Goal: Task Accomplishment & Management: Manage account settings

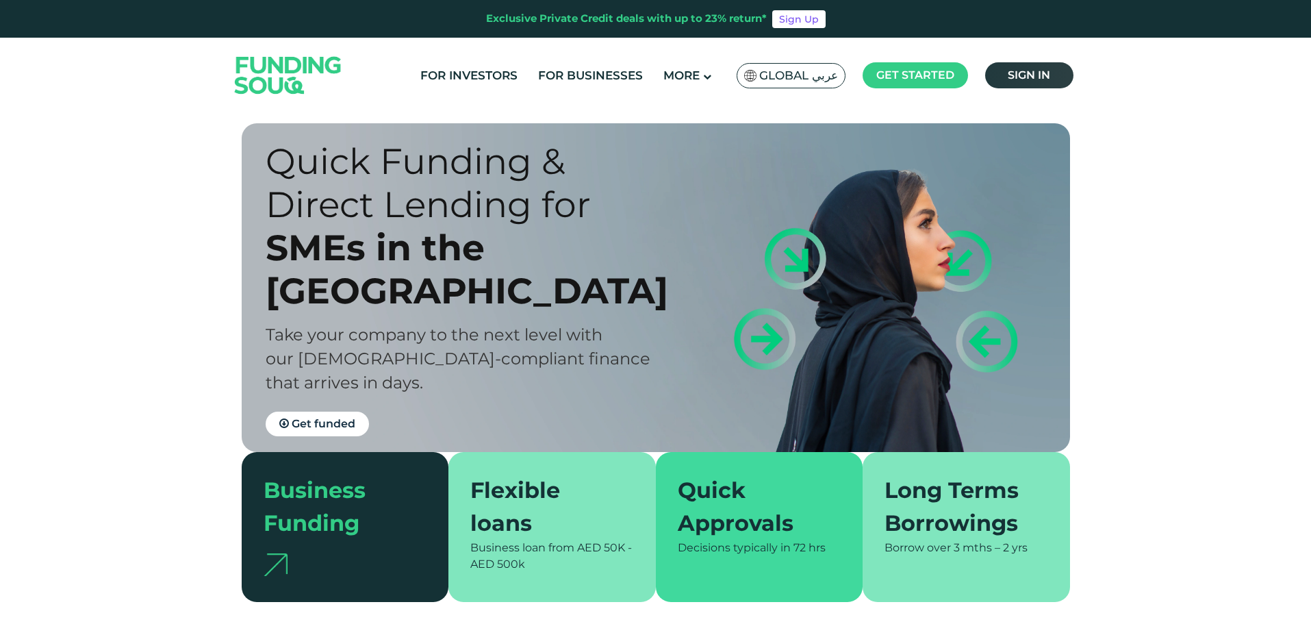
click at [1051, 73] on link "Sign in" at bounding box center [1029, 75] width 88 height 26
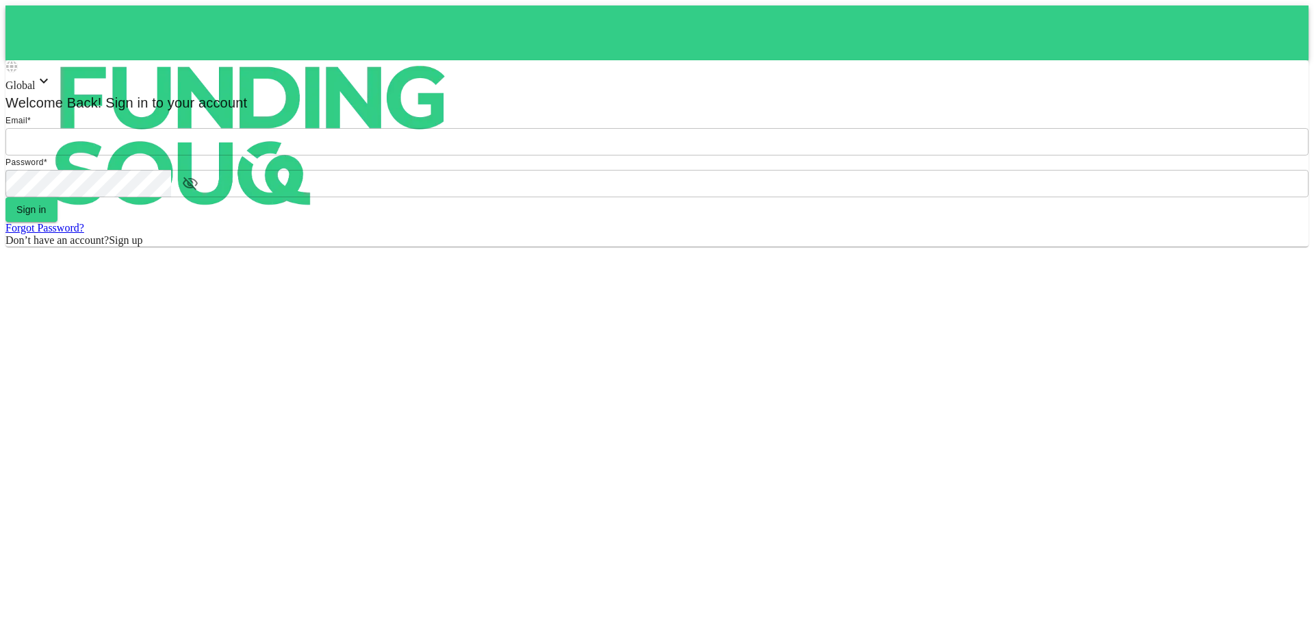
type input "Aasik.mmm@gmail.com"
click at [57, 222] on button "Sign in" at bounding box center [31, 209] width 52 height 25
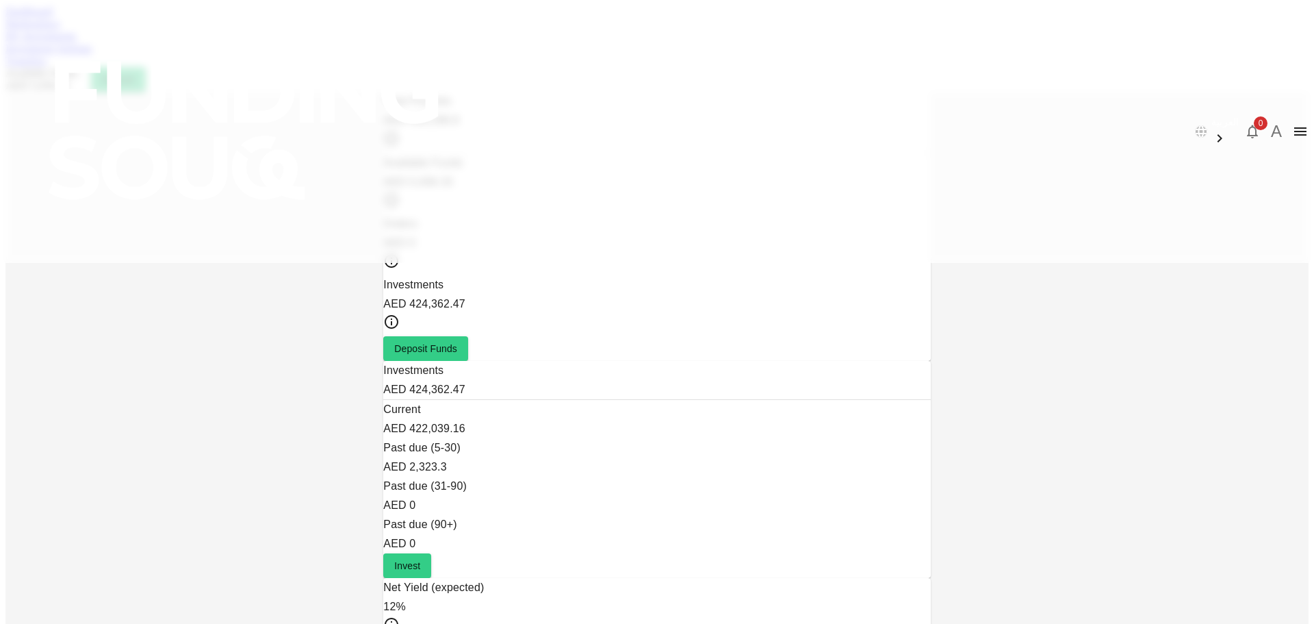
click at [77, 42] on link "My Investments" at bounding box center [40, 36] width 71 height 12
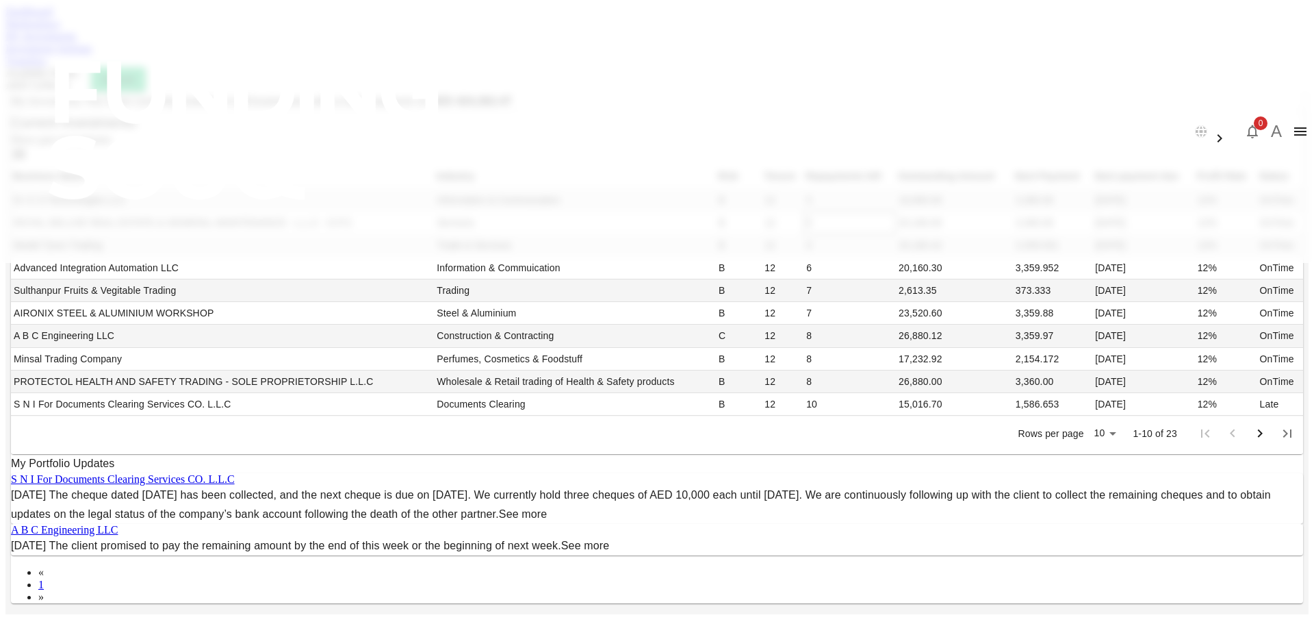
scroll to position [342, 0]
click at [825, 378] on body "العربية 0 A Dashboard Marketplace My Investments Investment Settings Transfers …" at bounding box center [656, 536] width 1303 height 1063
click at [824, 452] on li "50" at bounding box center [834, 449] width 40 height 25
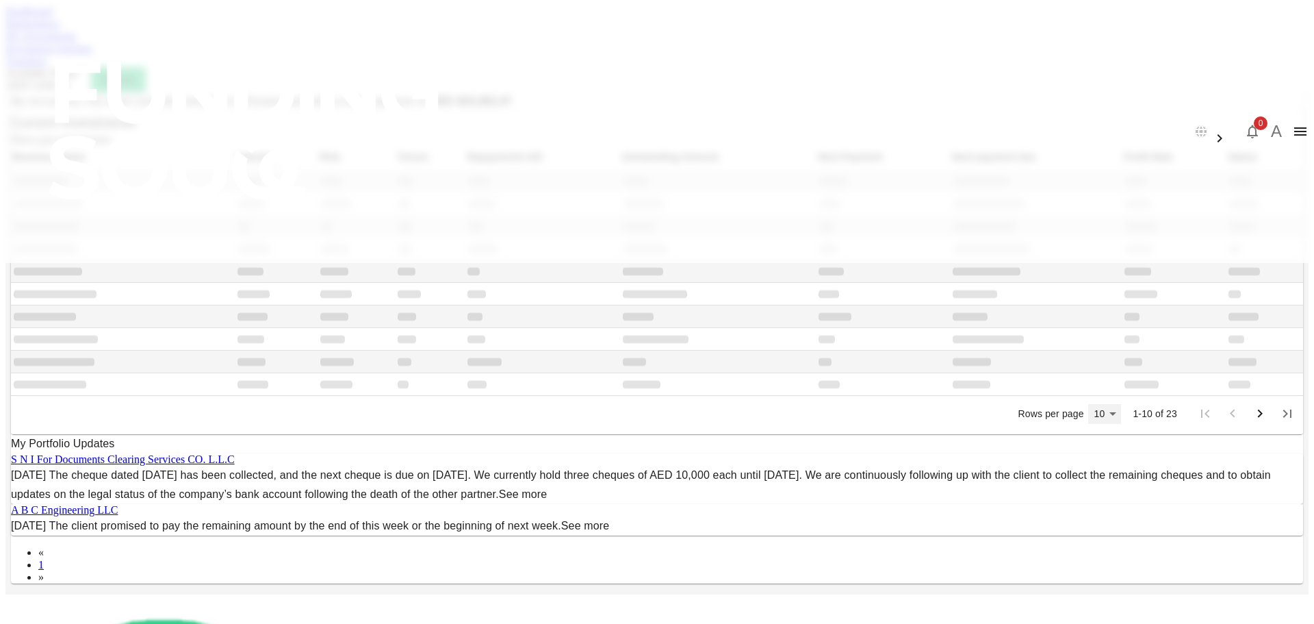
type input "50"
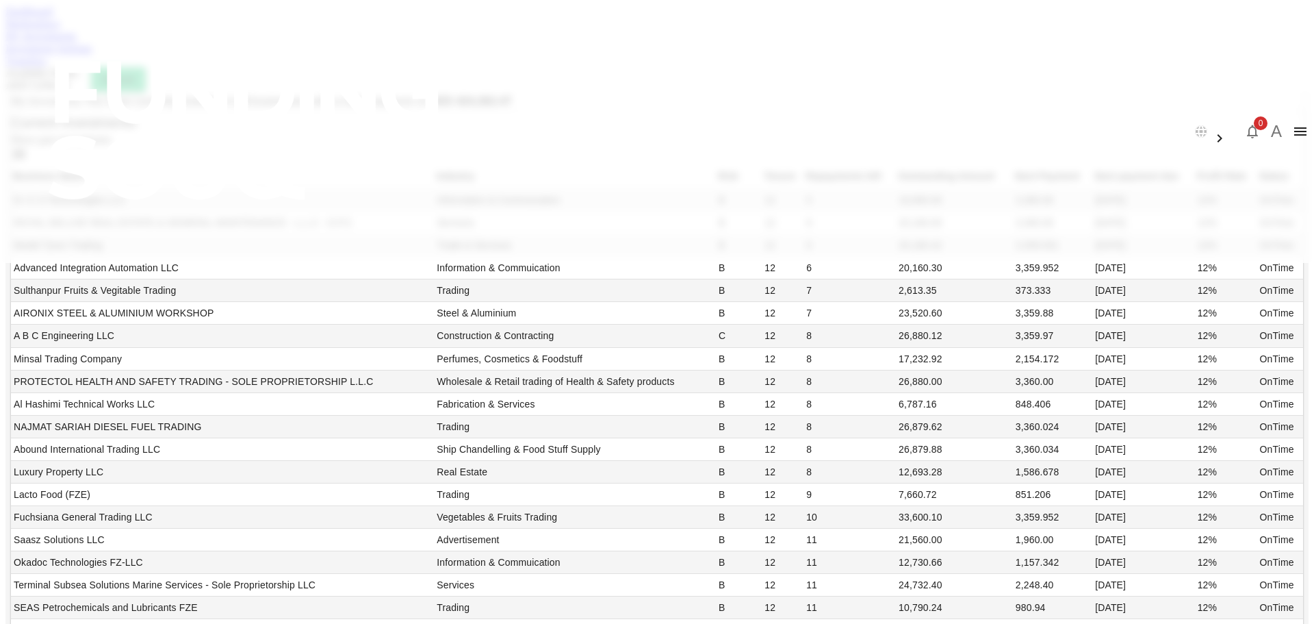
scroll to position [79, 0]
